Goal: Information Seeking & Learning: Learn about a topic

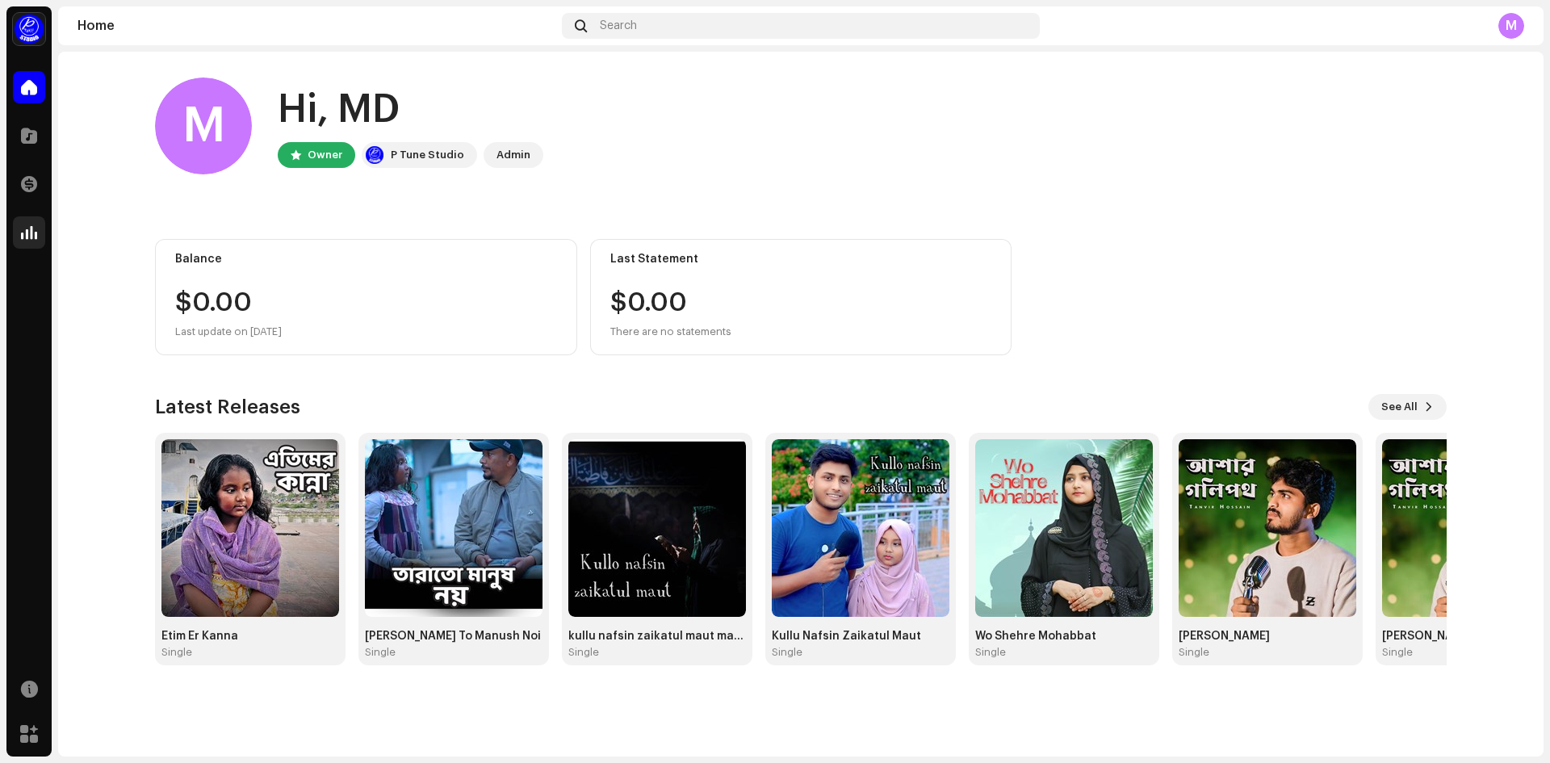
click at [20, 238] on div at bounding box center [29, 232] width 32 height 32
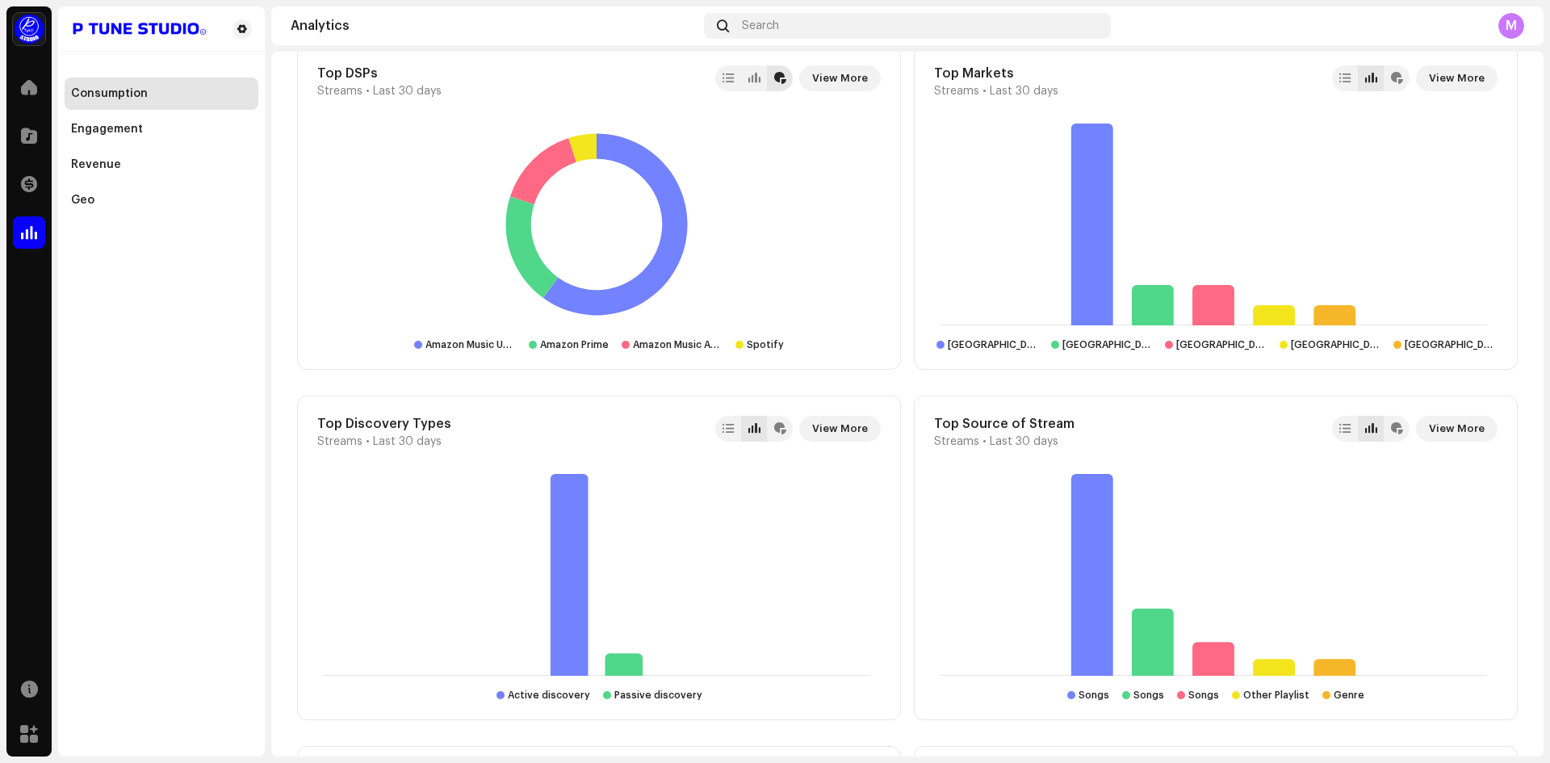
scroll to position [969, 0]
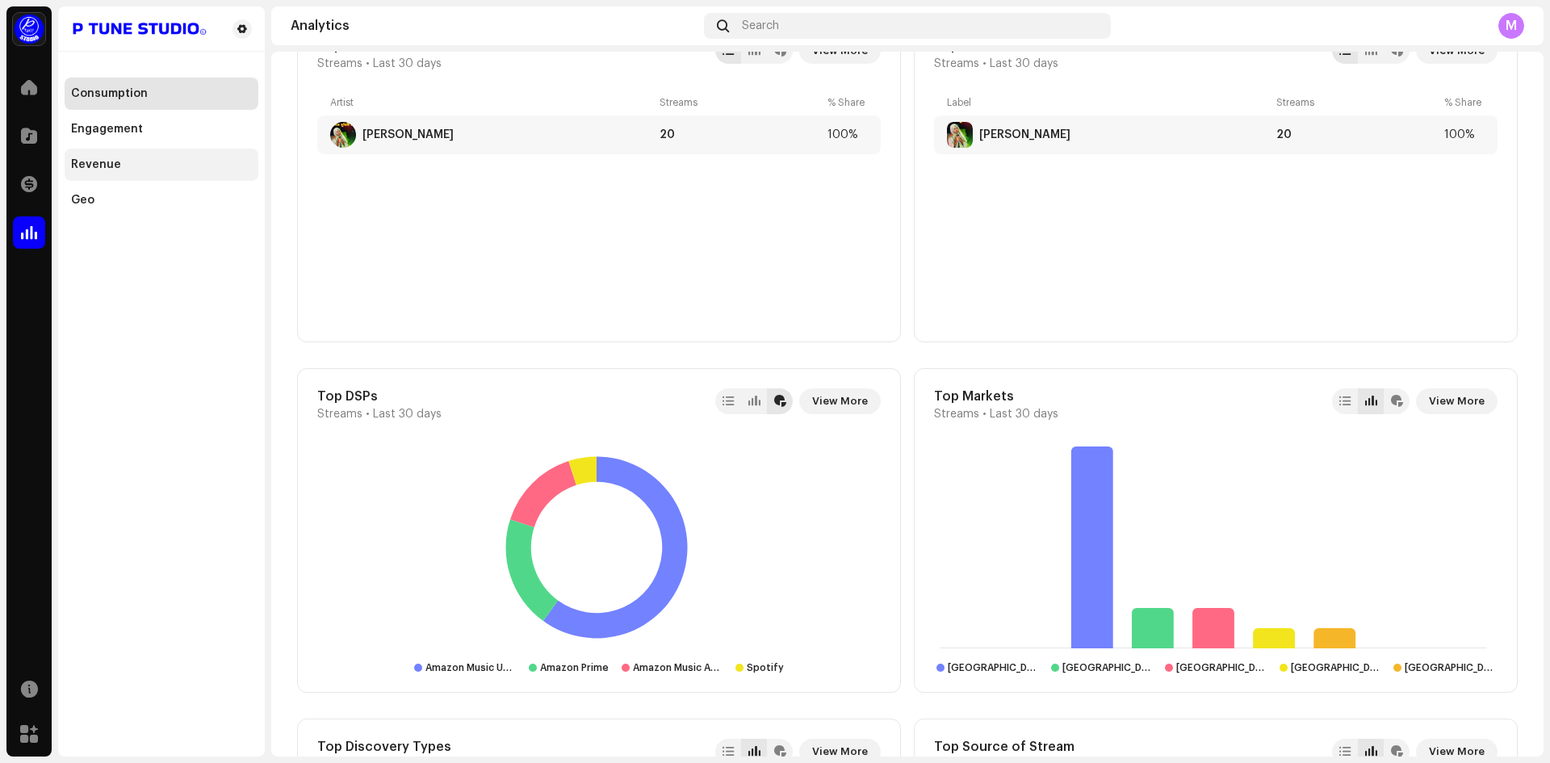
click at [91, 162] on div "Revenue" at bounding box center [96, 164] width 50 height 13
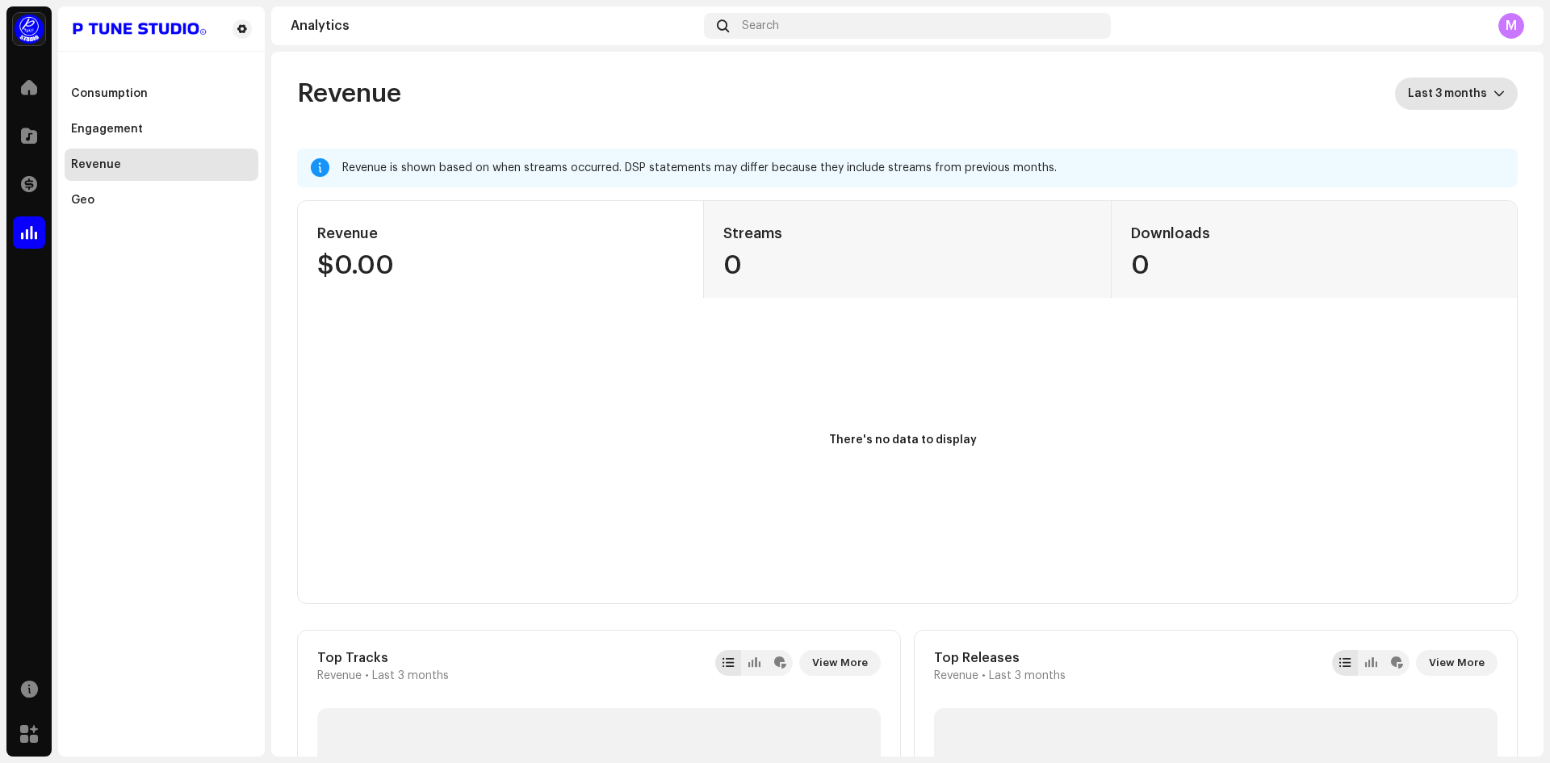
click at [1441, 97] on span "Last 3 months" at bounding box center [1451, 94] width 86 height 32
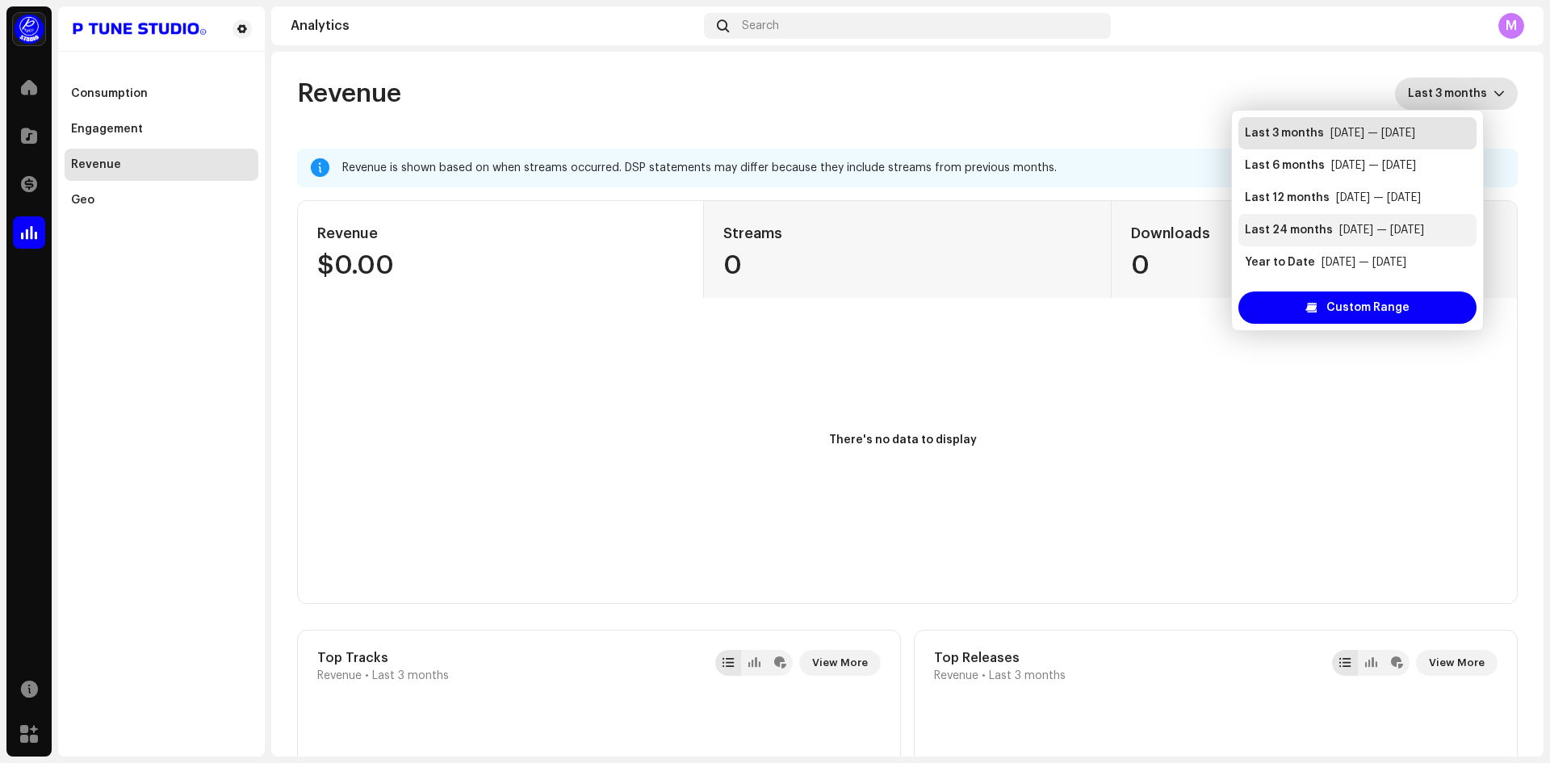
click at [1273, 229] on div "Last 24 months" at bounding box center [1289, 230] width 88 height 16
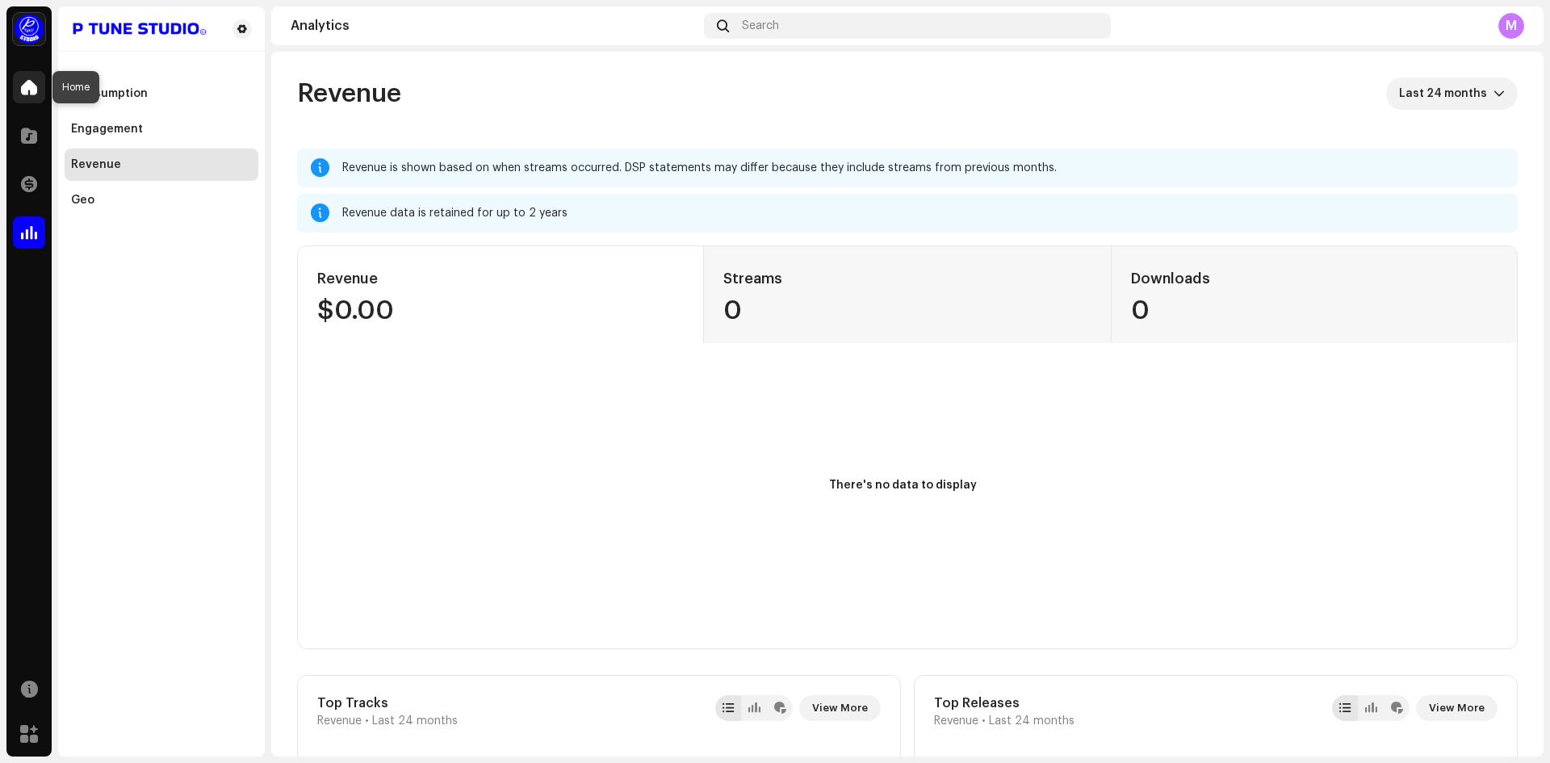
click at [20, 91] on div at bounding box center [29, 87] width 32 height 32
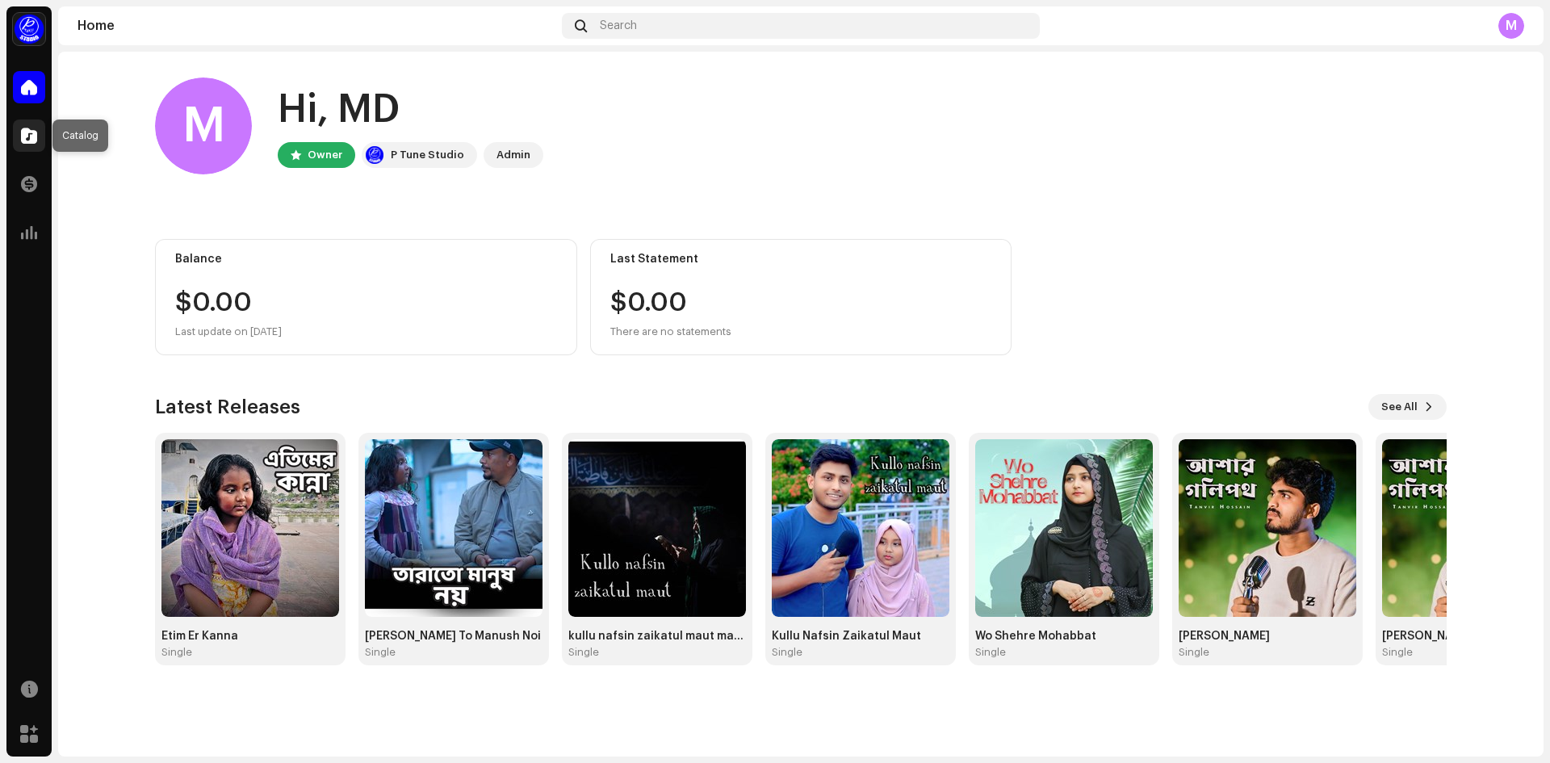
click at [23, 136] on span at bounding box center [29, 135] width 16 height 13
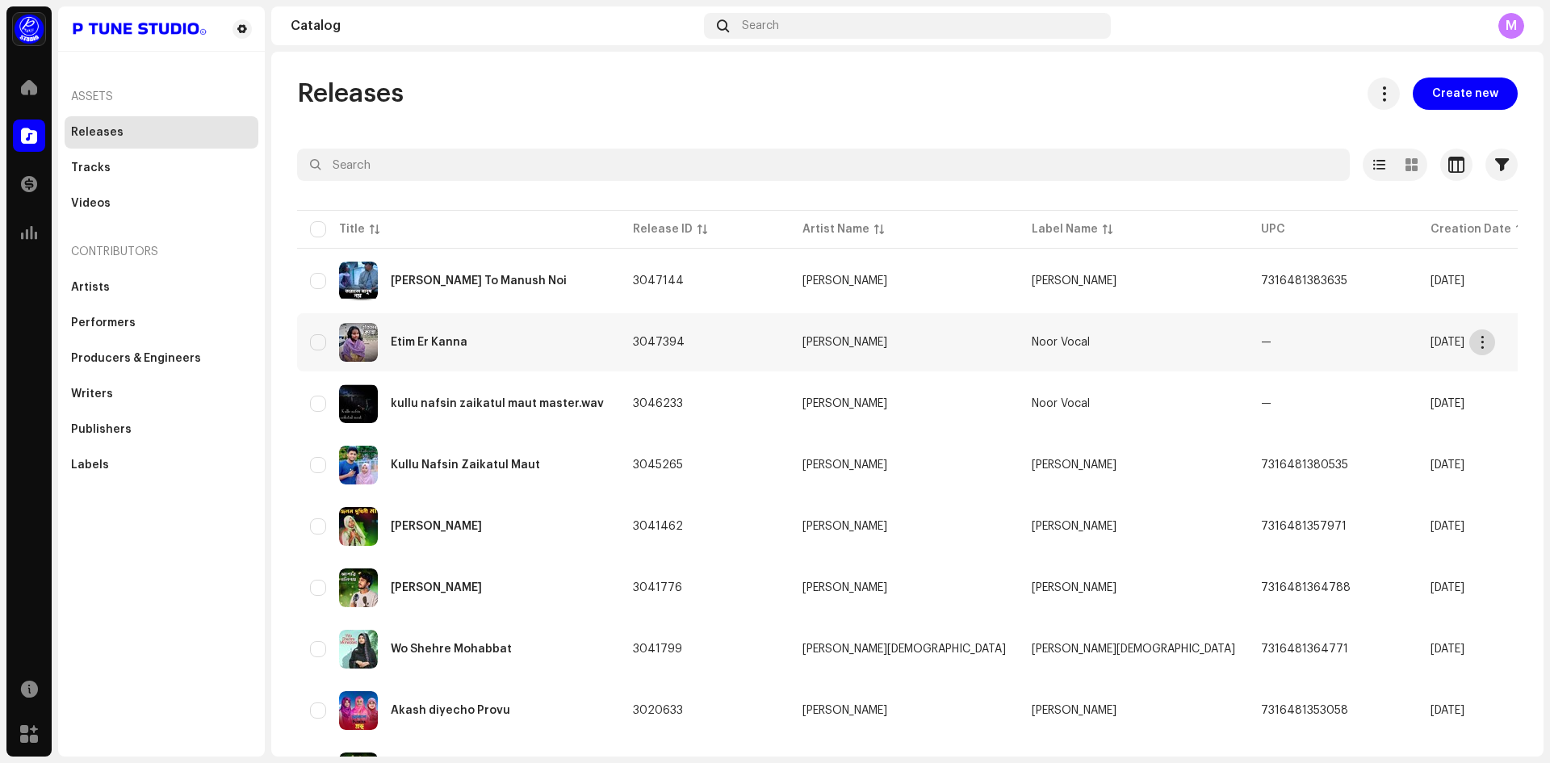
click at [1482, 340] on span "button" at bounding box center [1483, 342] width 12 height 13
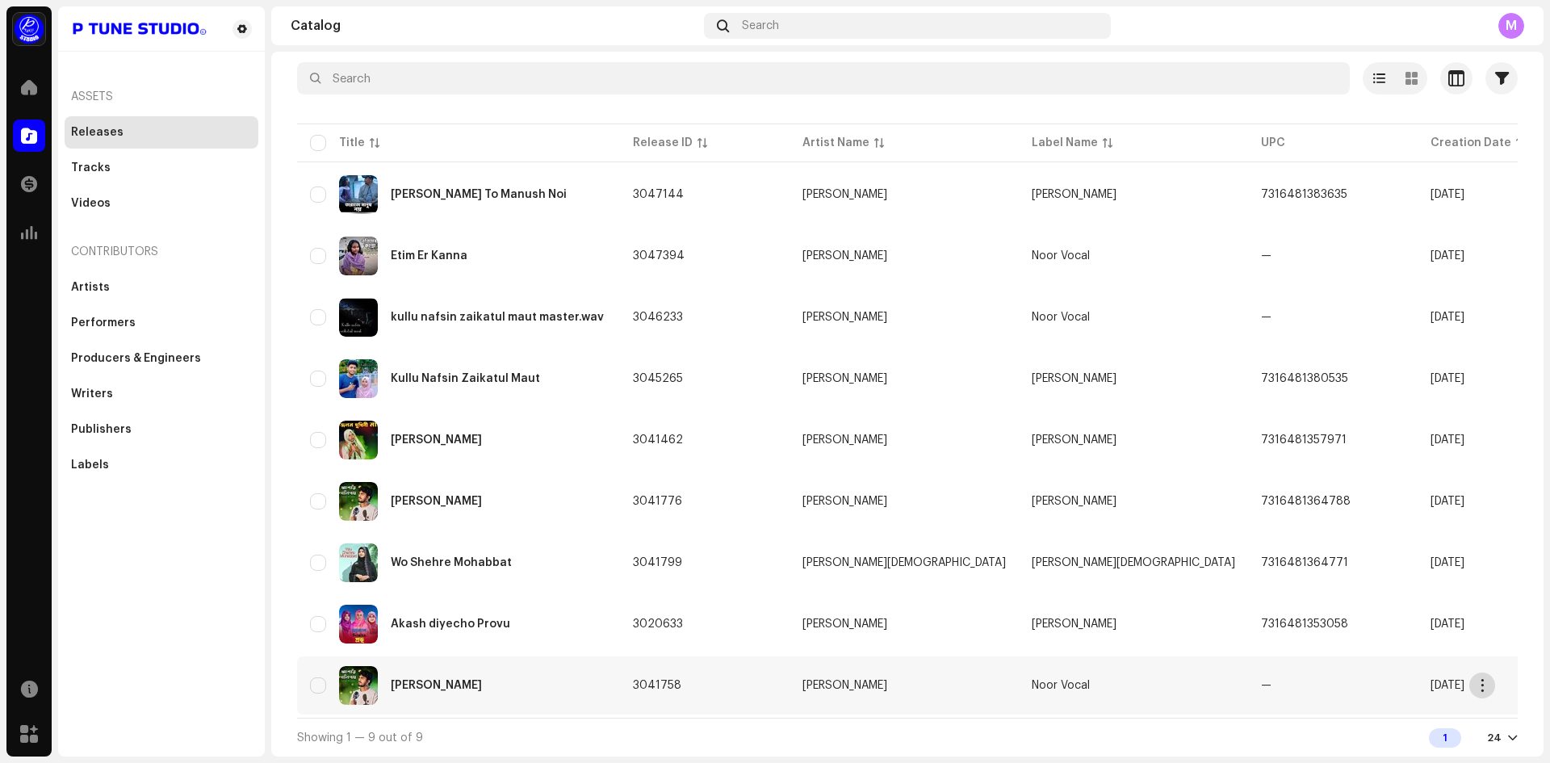
click at [1475, 686] on button "button" at bounding box center [1483, 686] width 26 height 26
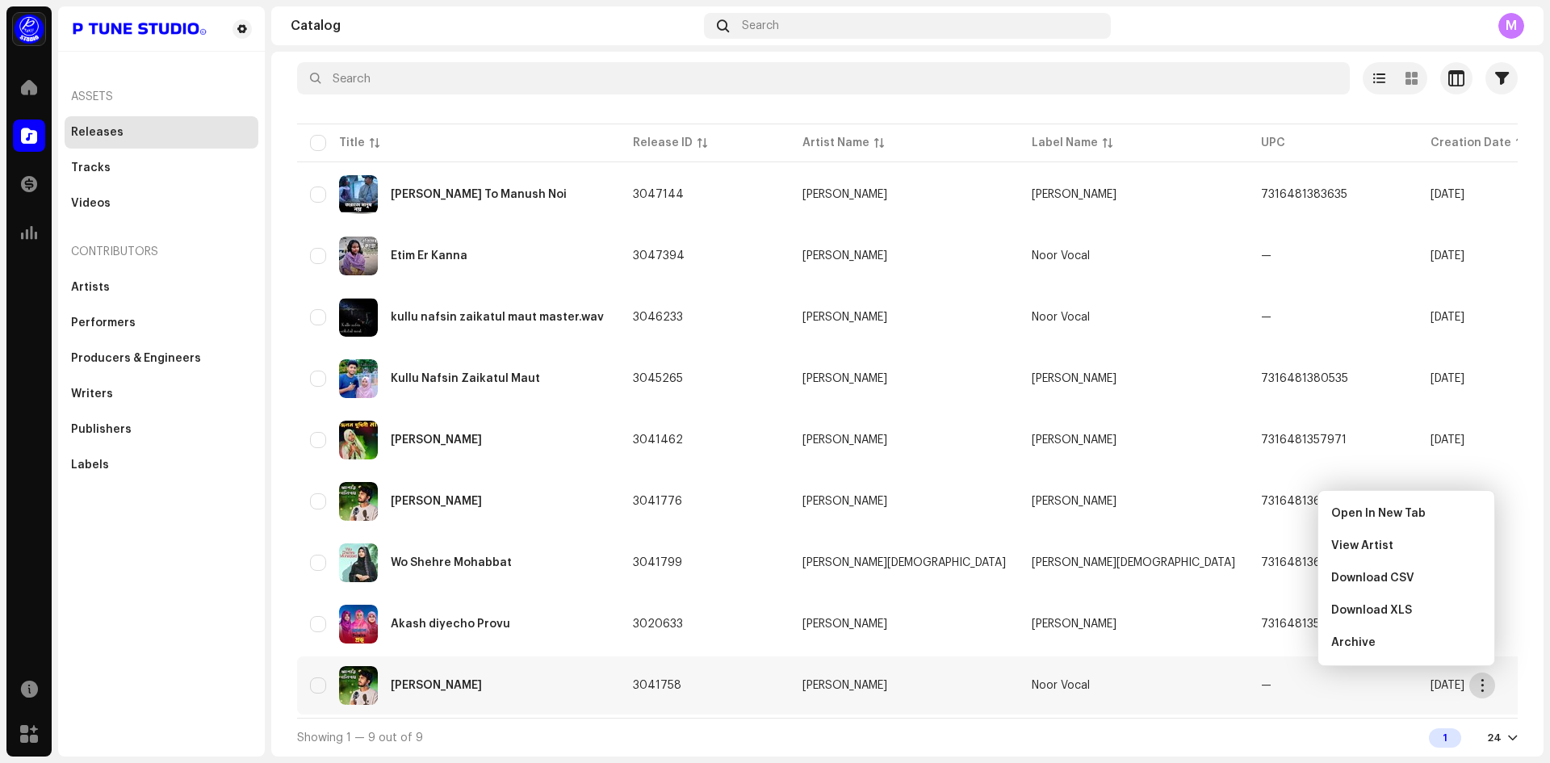
click at [1481, 684] on span "button" at bounding box center [1483, 685] width 12 height 13
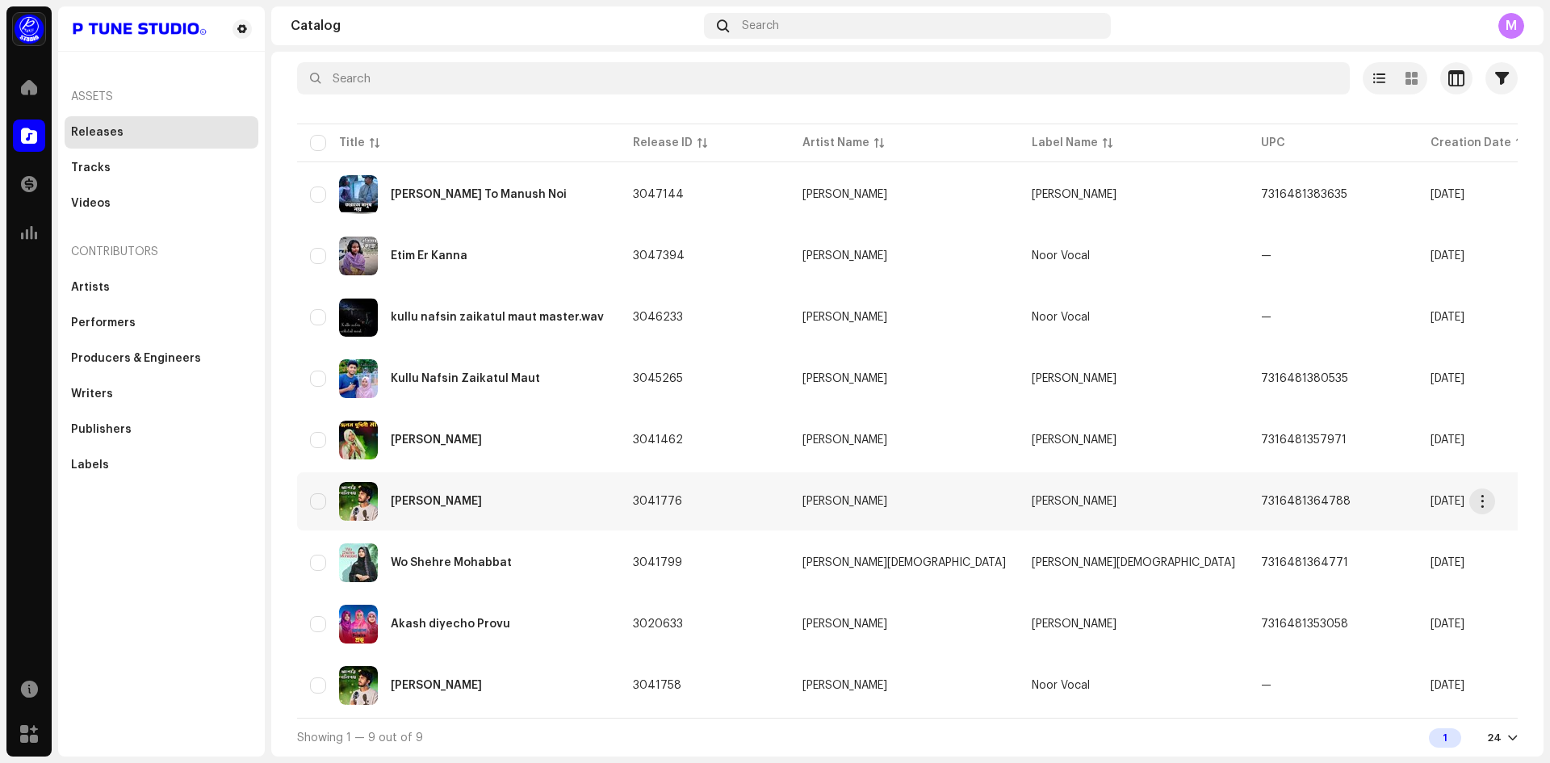
scroll to position [0, 0]
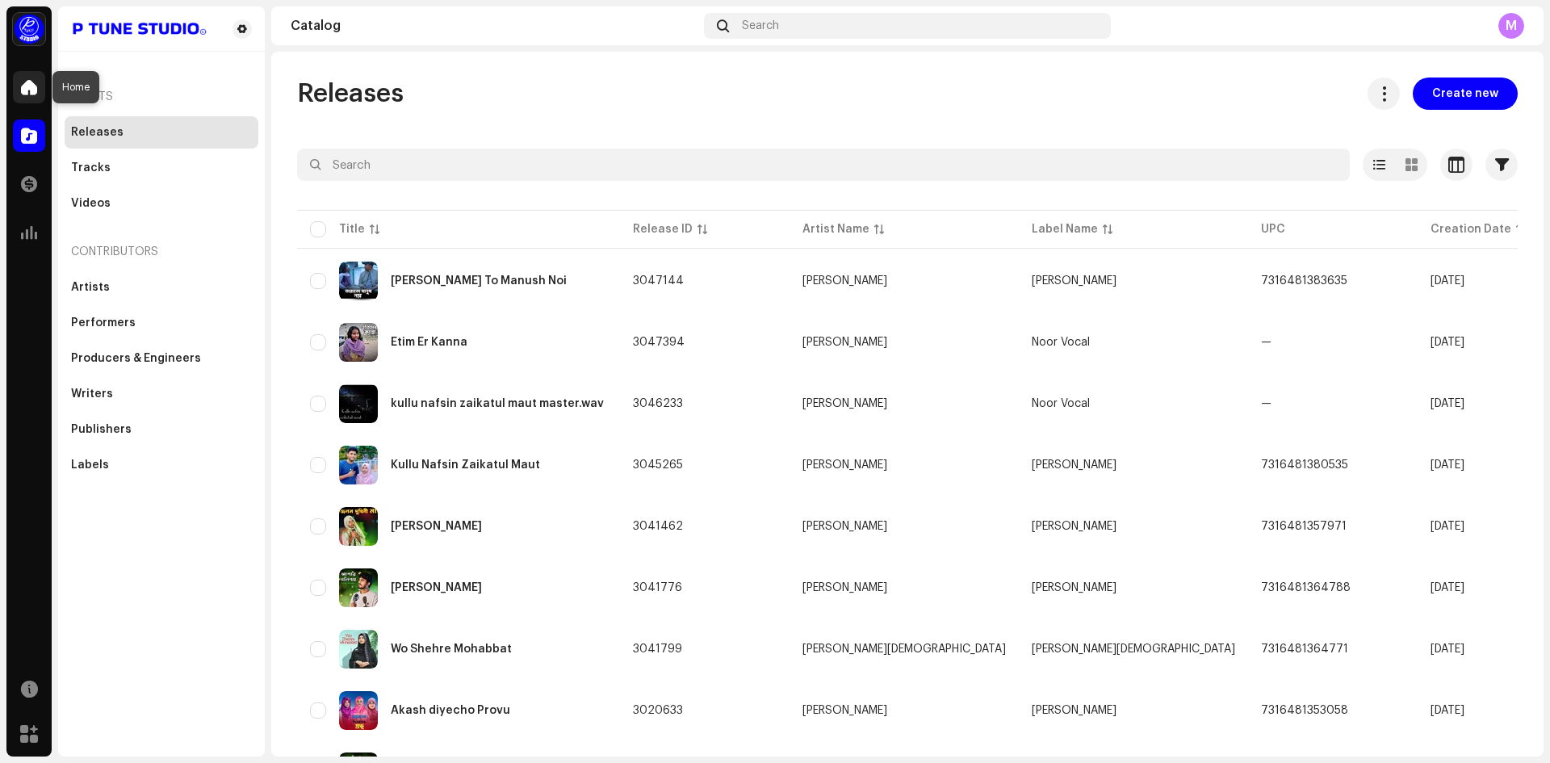
click at [30, 92] on span at bounding box center [29, 87] width 16 height 13
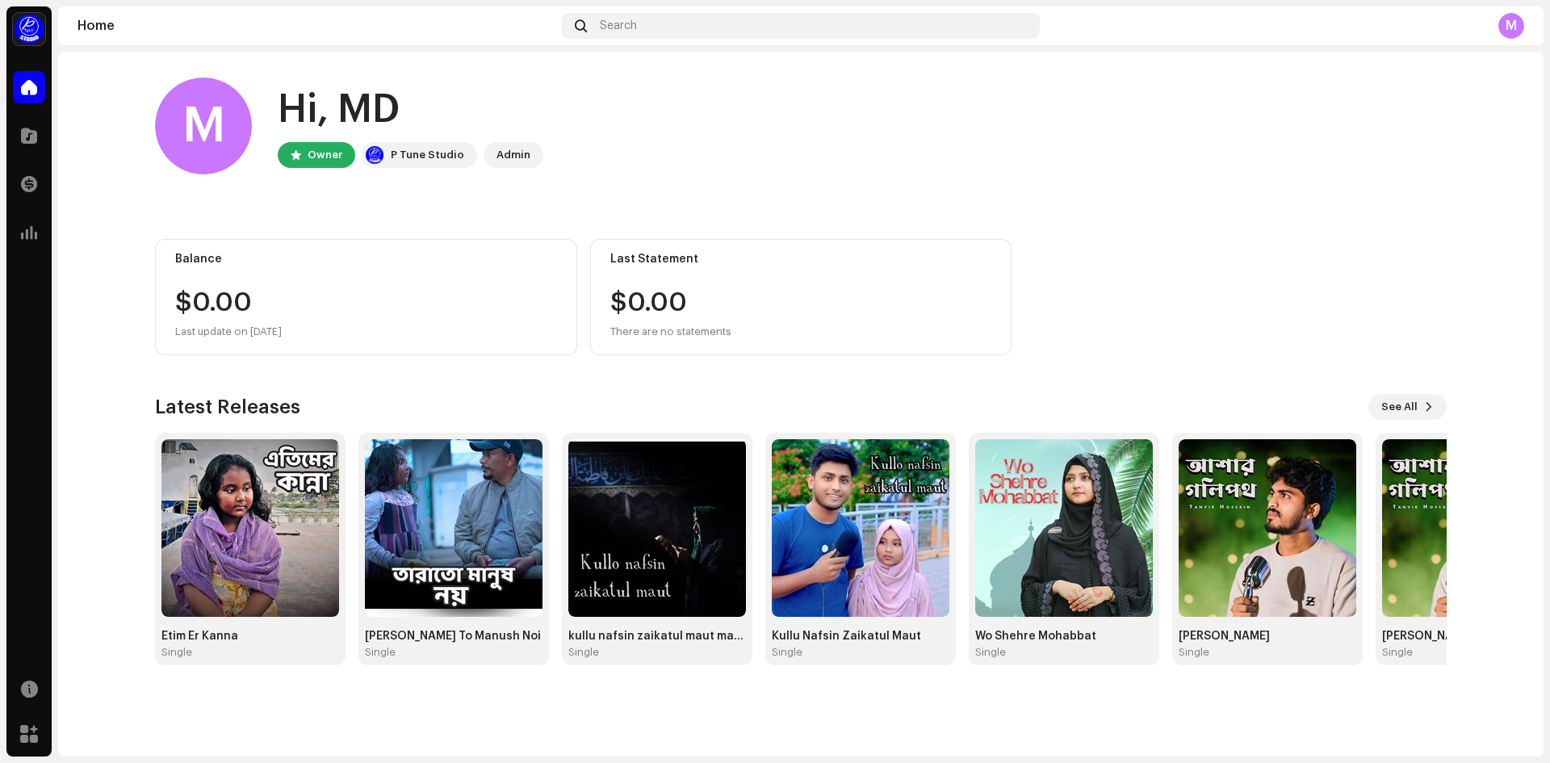
click at [1426, 422] on div "Latest Releases See All Etim Er Kanna Single [PERSON_NAME] To Manush Noi Single…" at bounding box center [801, 529] width 1292 height 271
click at [1422, 402] on button "See All" at bounding box center [1408, 407] width 78 height 26
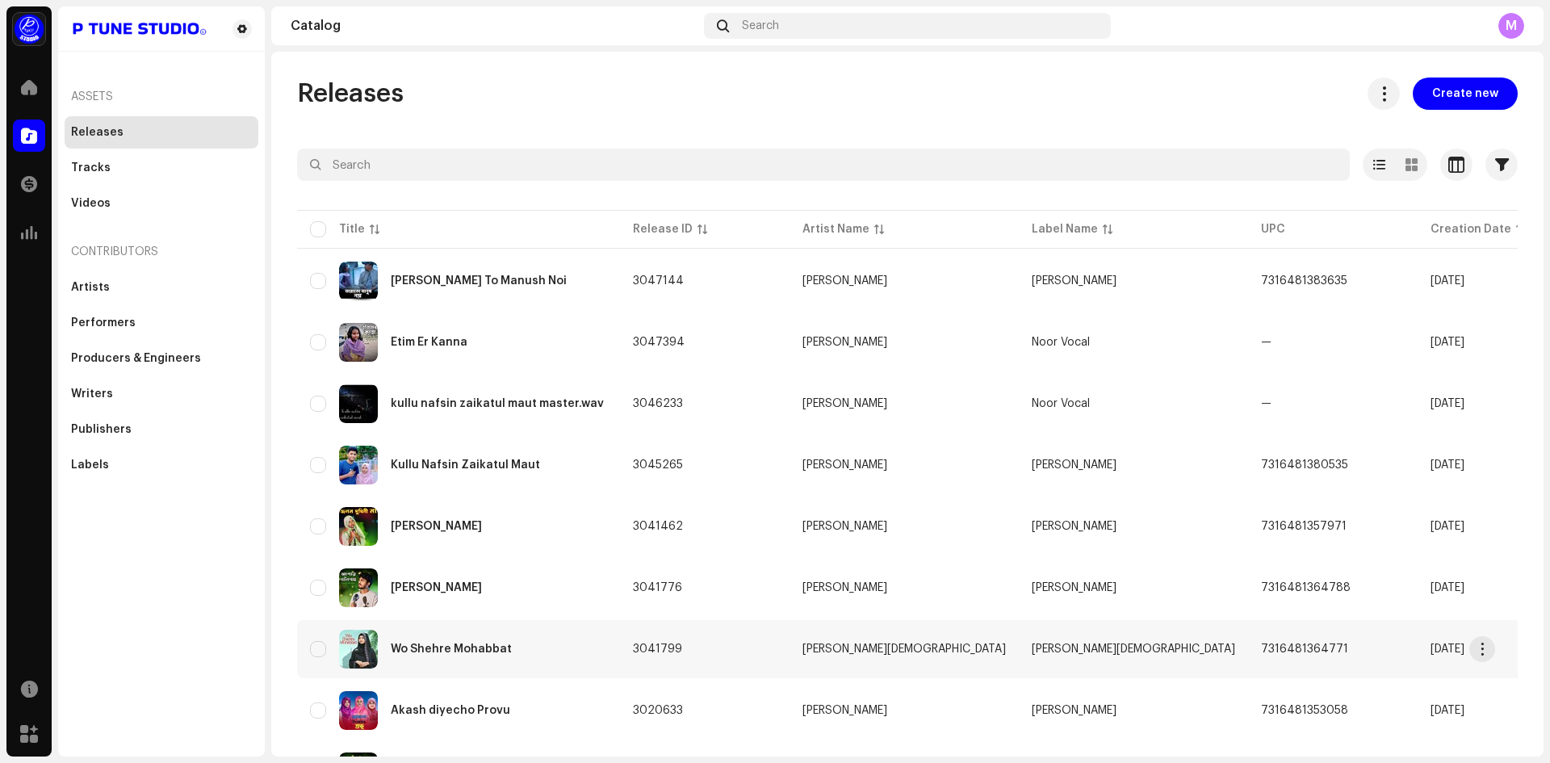
scroll to position [93, 0]
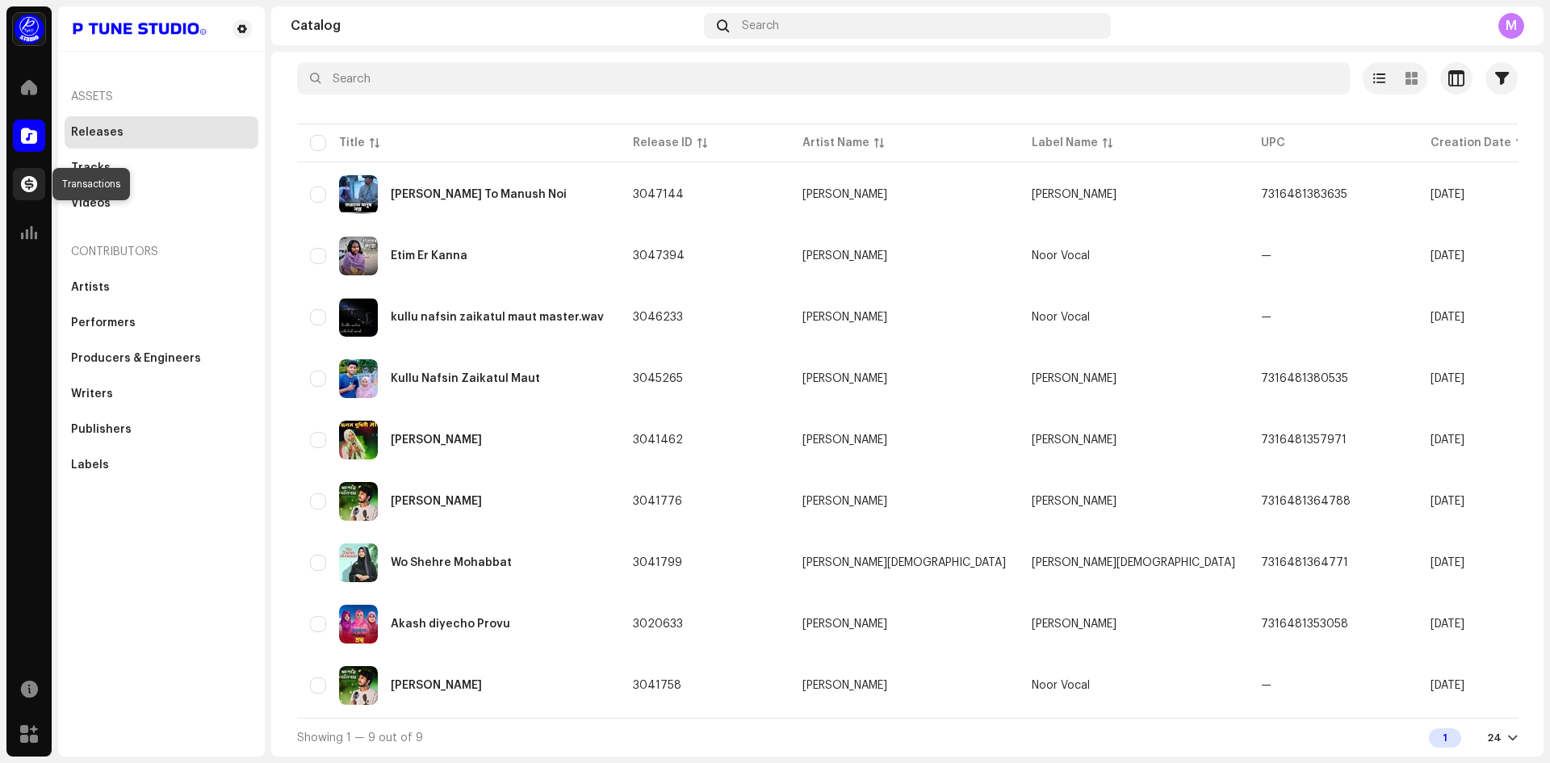
click at [21, 197] on div at bounding box center [29, 184] width 32 height 32
